Goal: Check status

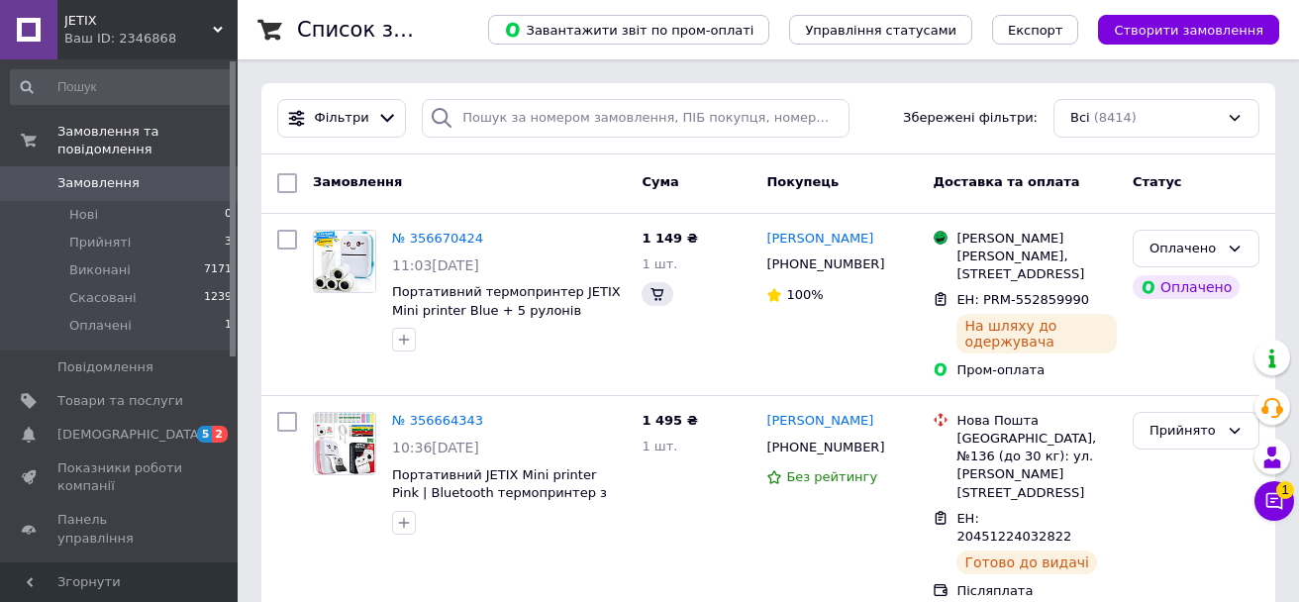
click at [1276, 498] on span "1" at bounding box center [1285, 490] width 18 height 18
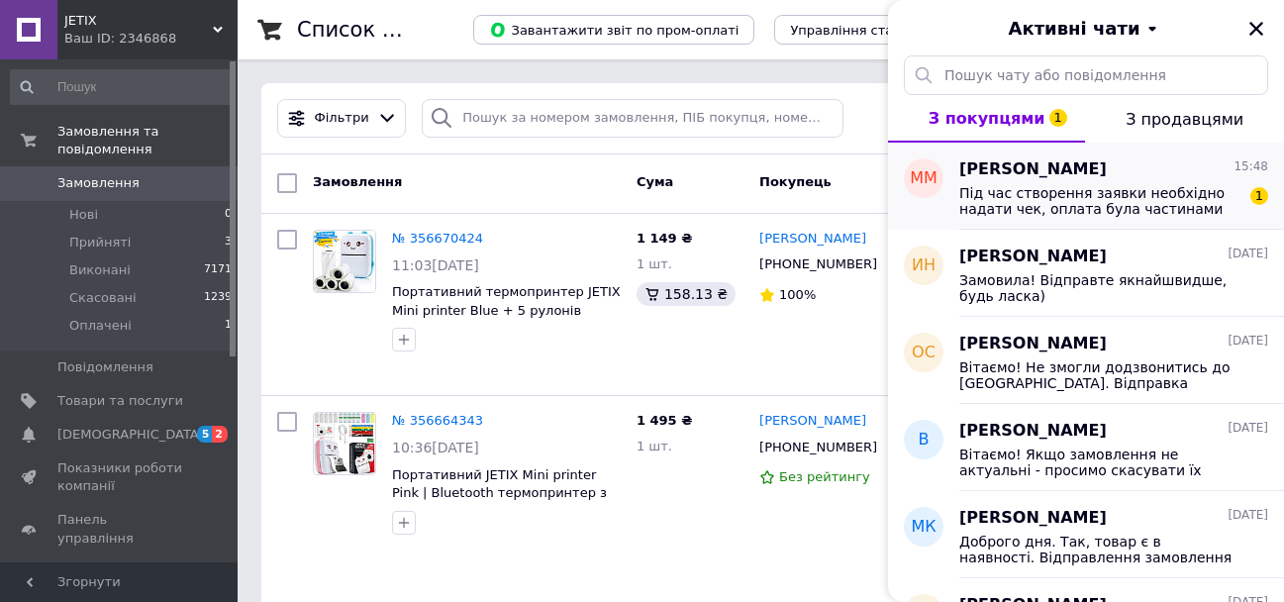
click at [1083, 199] on span "Під час створення заявки необхідно надати чек, оплата була частинами від Моноба…" at bounding box center [1099, 201] width 281 height 32
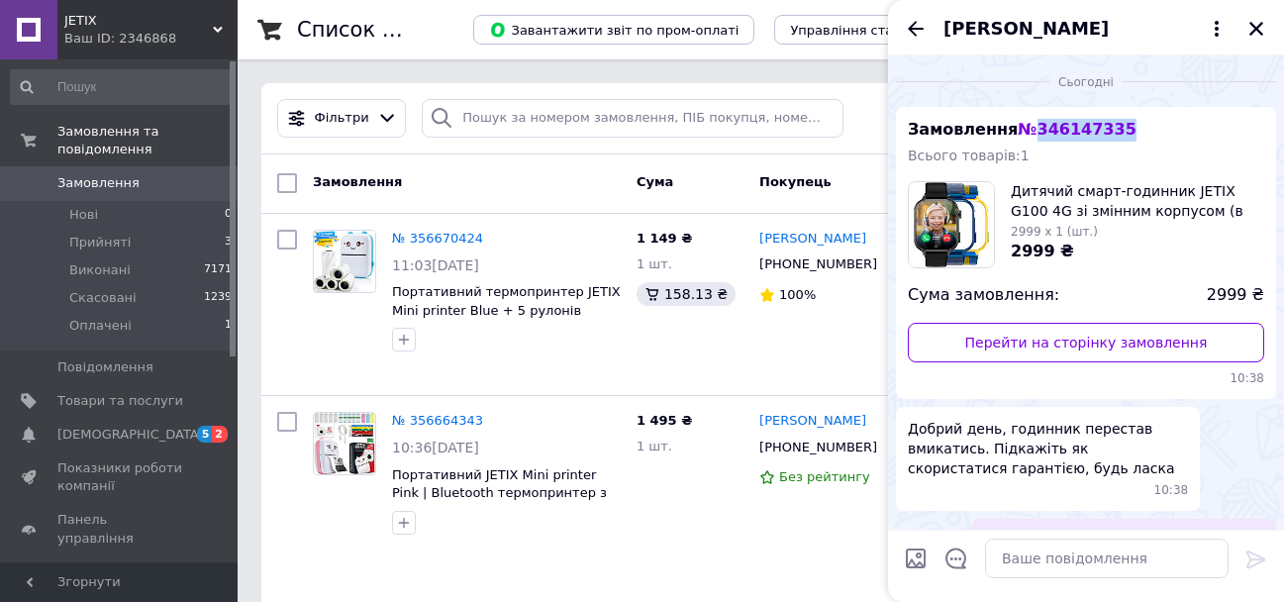
drag, startPoint x: 1129, startPoint y: 133, endPoint x: 1026, endPoint y: 133, distance: 103.0
click at [1026, 133] on div "Замовлення № 346147335 Всього товарів: 1 Дитячий смарт-годинник JETIX G100 4G з…" at bounding box center [1086, 253] width 380 height 292
copy span "346147335"
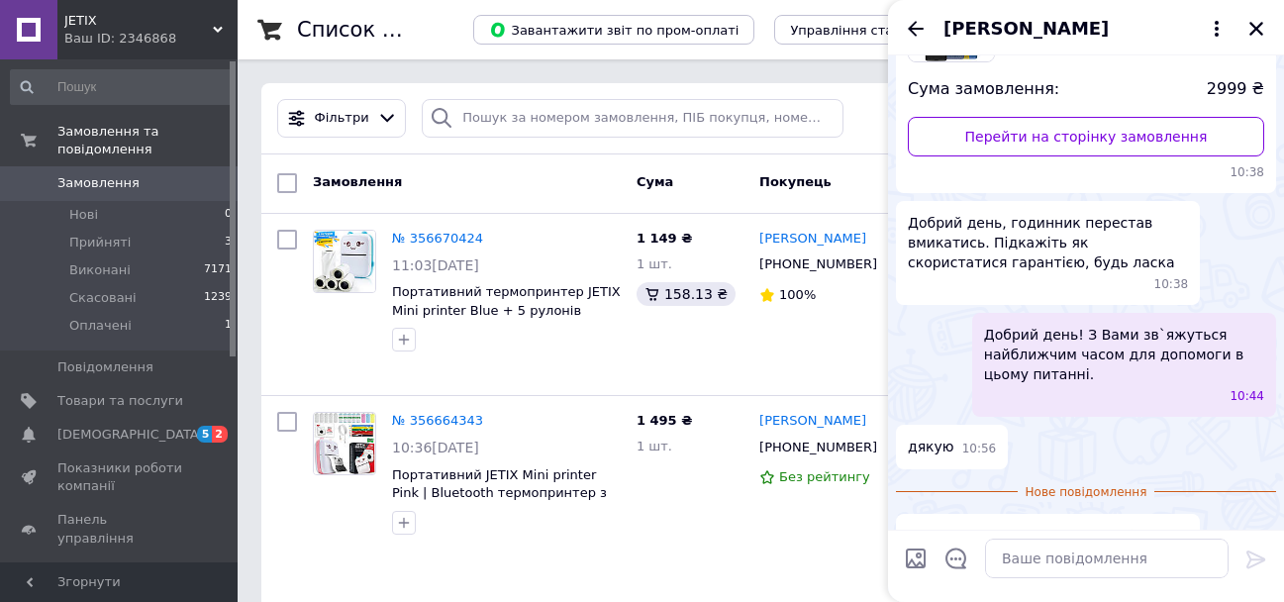
scroll to position [321, 0]
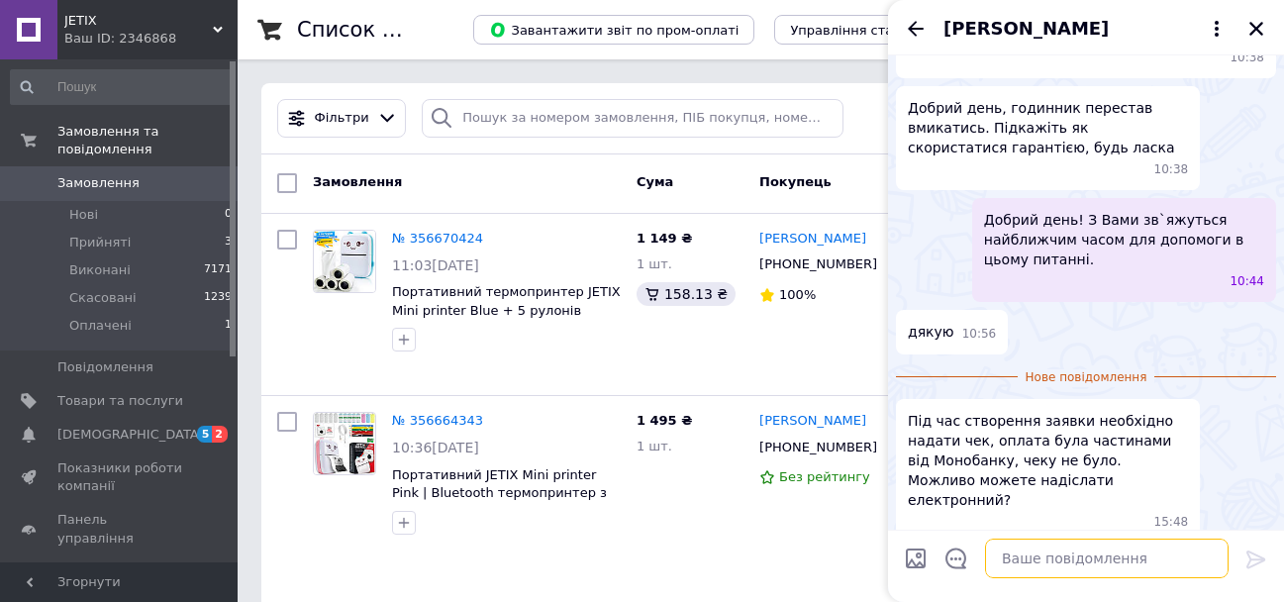
click at [1066, 564] on textarea at bounding box center [1107, 559] width 244 height 40
type textarea "З"
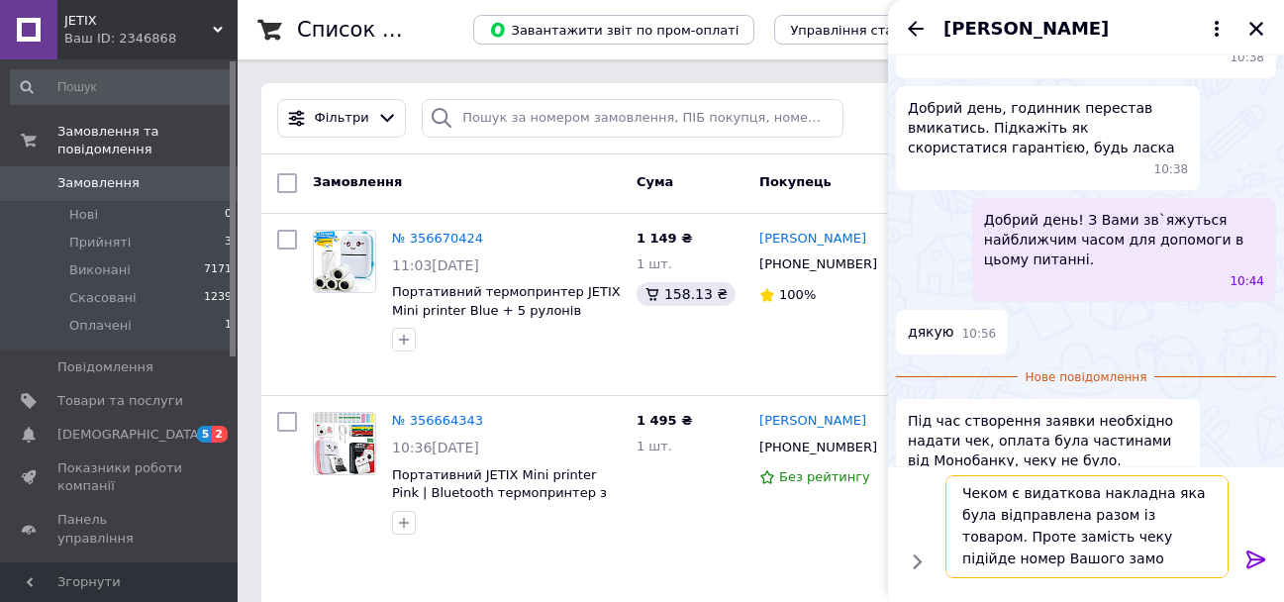
scroll to position [2, 0]
paste textarea "346147335"
type textarea "Чеком є видаткова накладна яка була відправлена разом із товаром. Проте замість…"
click at [1251, 554] on icon at bounding box center [1257, 560] width 24 height 24
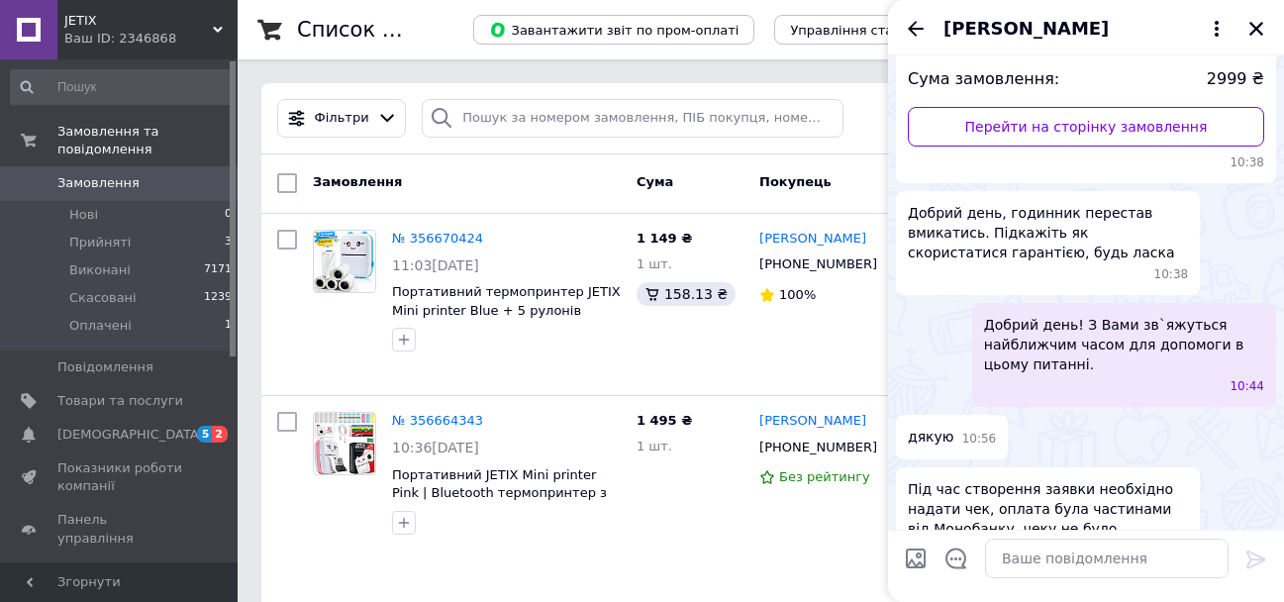
scroll to position [418, 0]
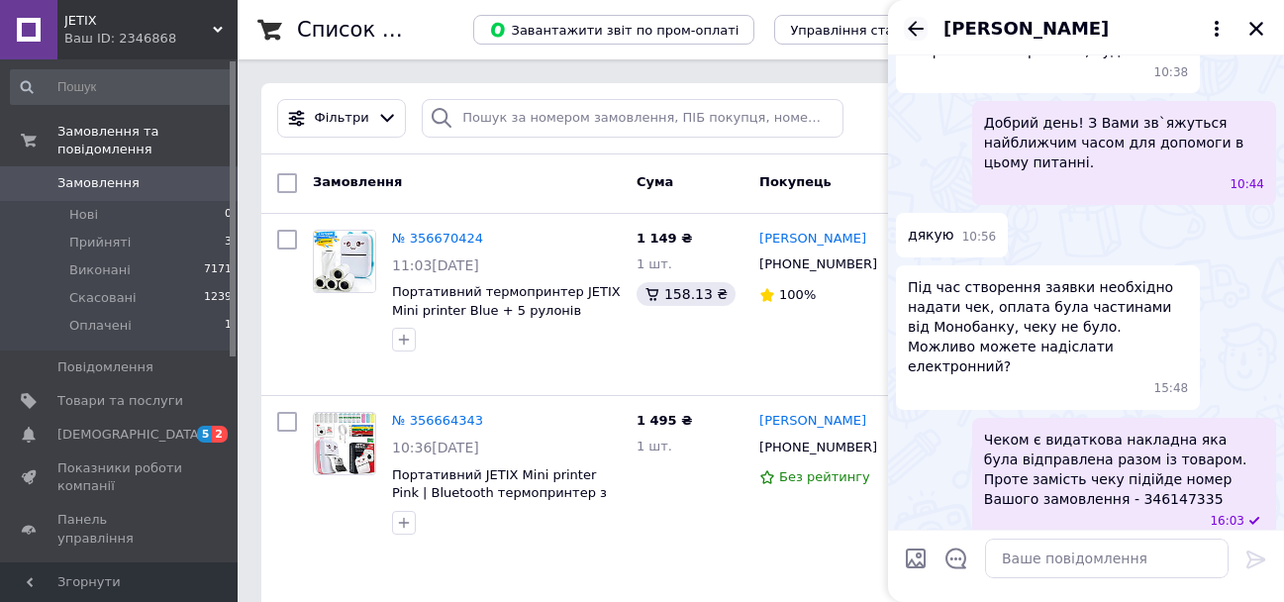
click at [915, 34] on icon "Назад" at bounding box center [916, 28] width 16 height 15
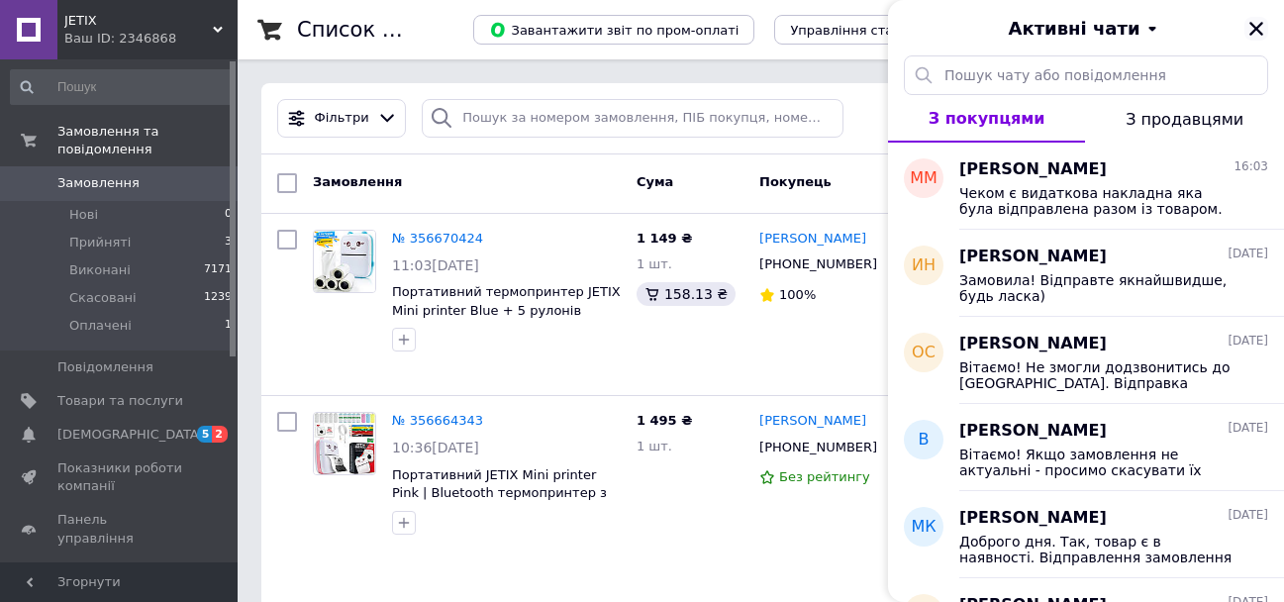
click at [1254, 27] on icon "Закрити" at bounding box center [1257, 29] width 14 height 14
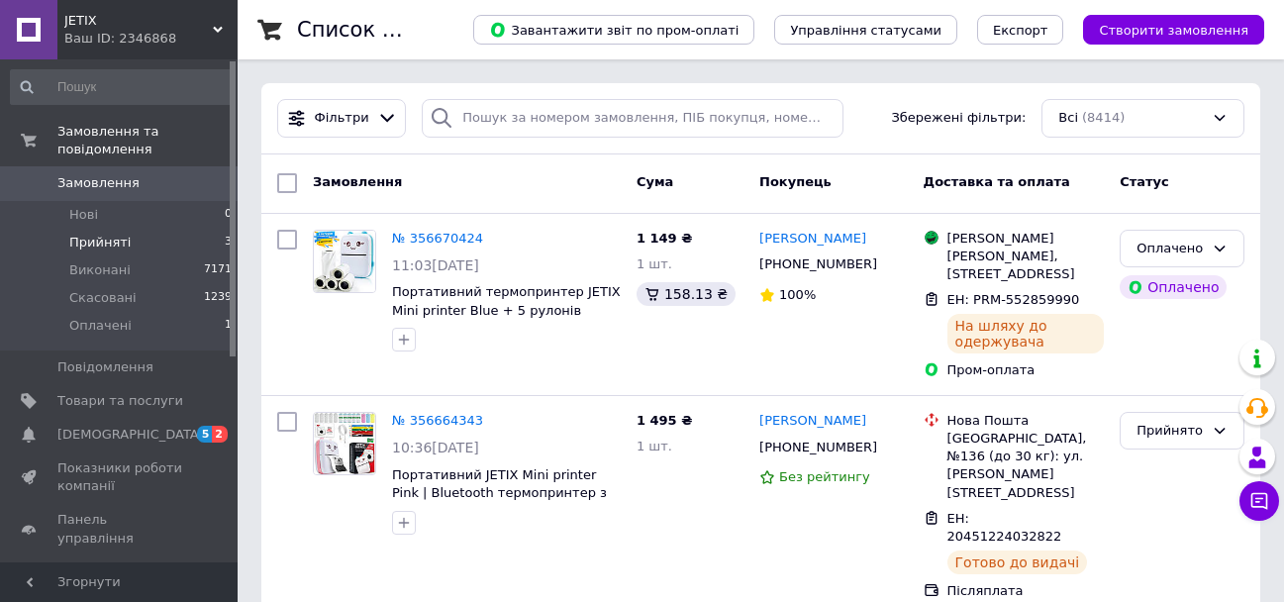
click at [113, 234] on span "Прийняті" at bounding box center [99, 243] width 61 height 18
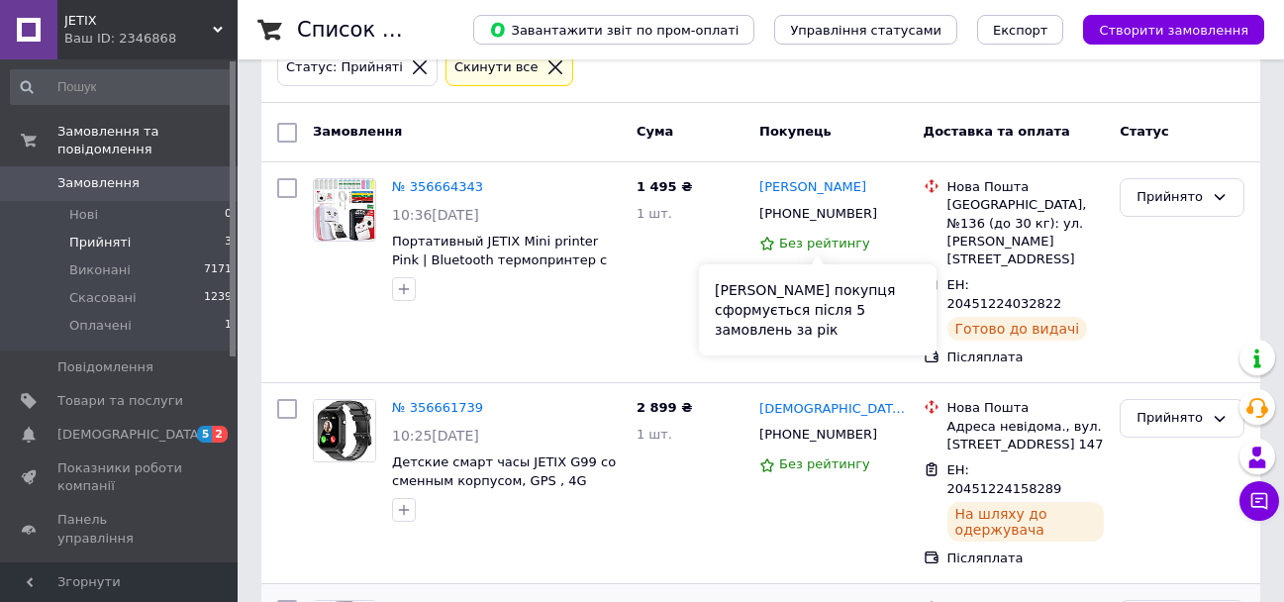
scroll to position [291, 0]
